Goal: Check status: Check status

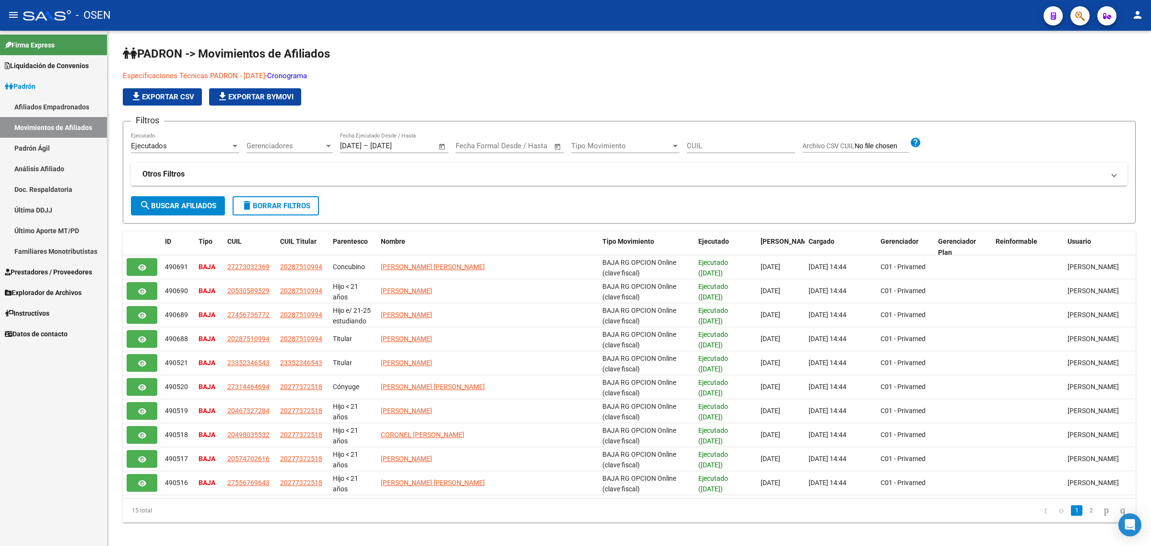
click at [39, 142] on link "Padrón Ágil" at bounding box center [53, 148] width 107 height 21
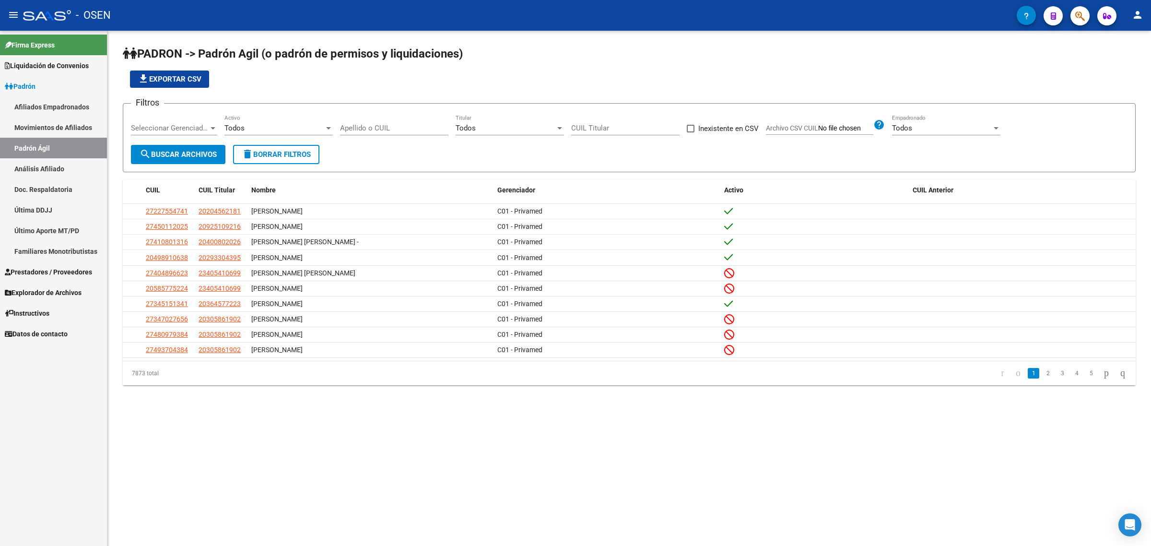
click at [39, 108] on link "Afiliados Empadronados" at bounding box center [53, 106] width 107 height 21
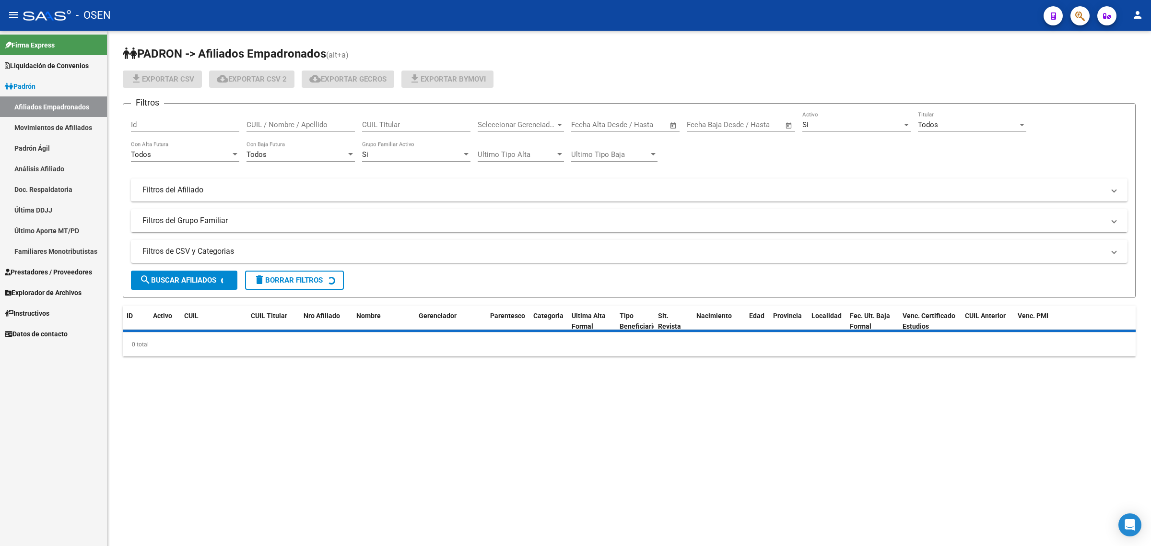
click at [1087, 10] on button "button" at bounding box center [1080, 15] width 19 height 19
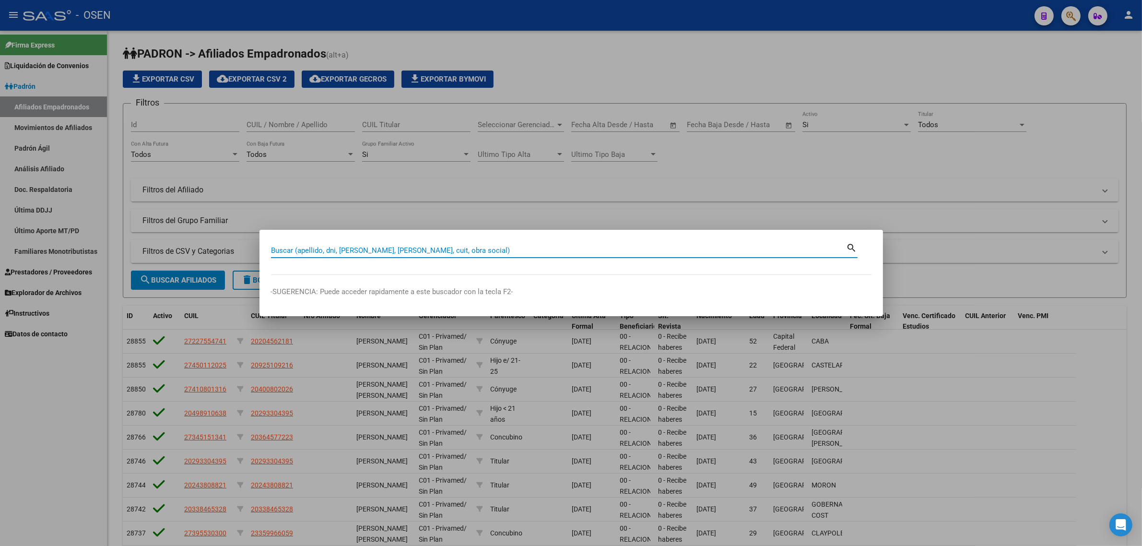
paste input "27216769770"
type input "27216769770"
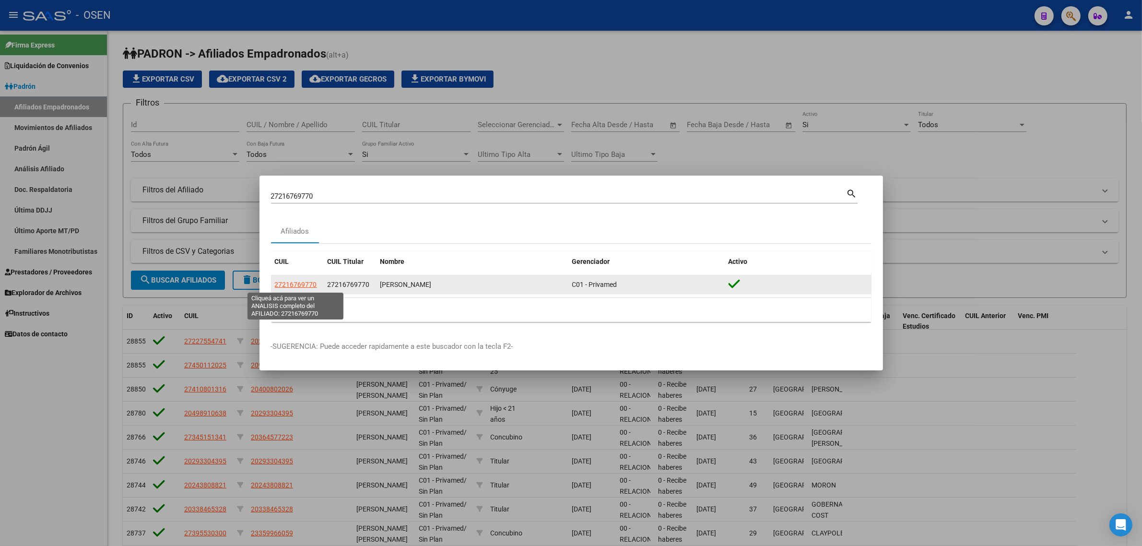
click at [293, 285] on span "27216769770" at bounding box center [296, 285] width 42 height 8
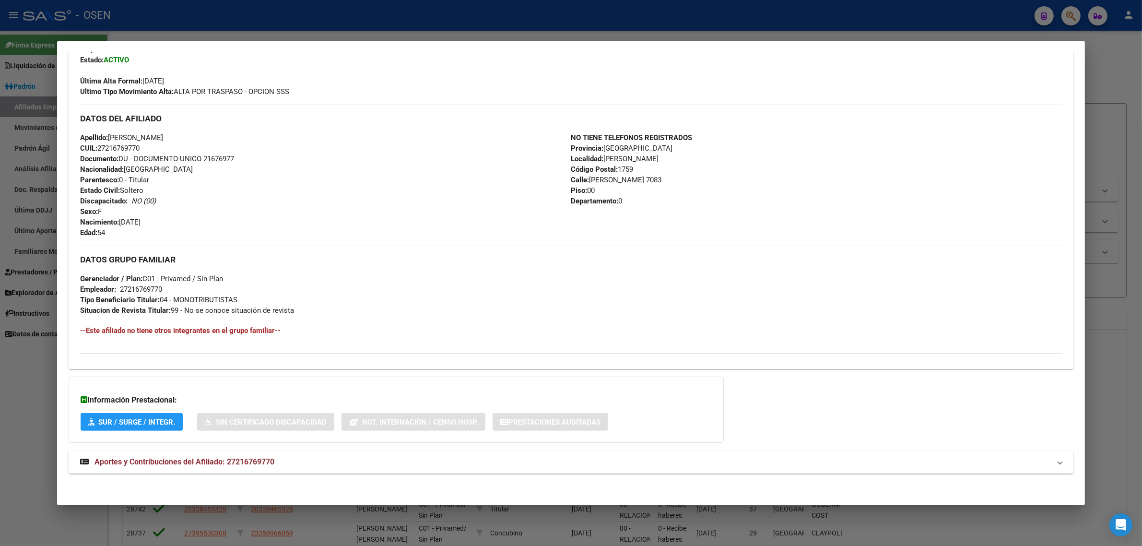
scroll to position [249, 0]
click at [159, 456] on span "Aportes y Contribuciones del Afiliado: 27216769770" at bounding box center [185, 460] width 180 height 9
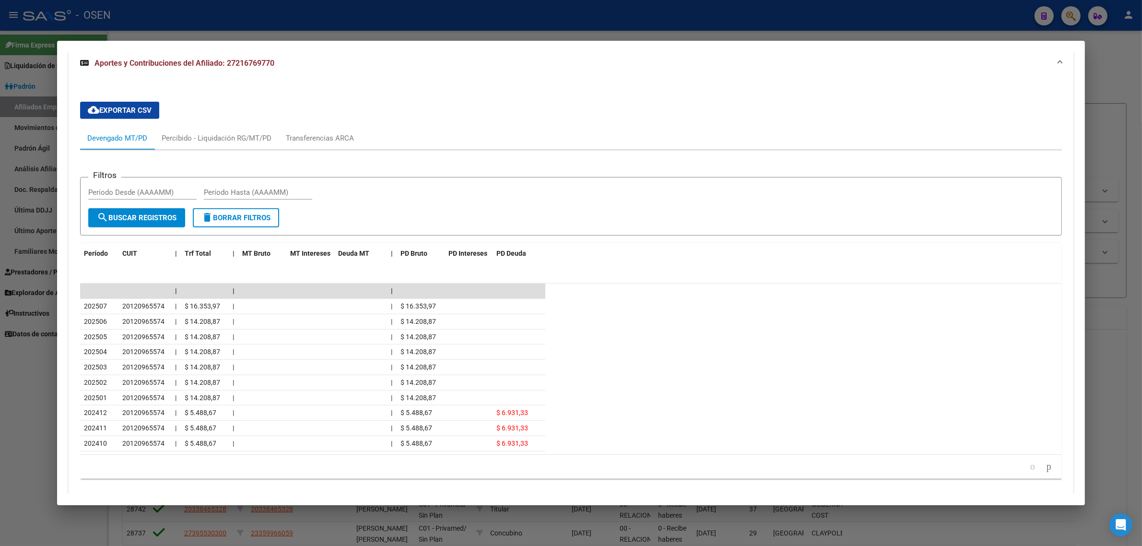
scroll to position [676, 0]
